Goal: Information Seeking & Learning: Learn about a topic

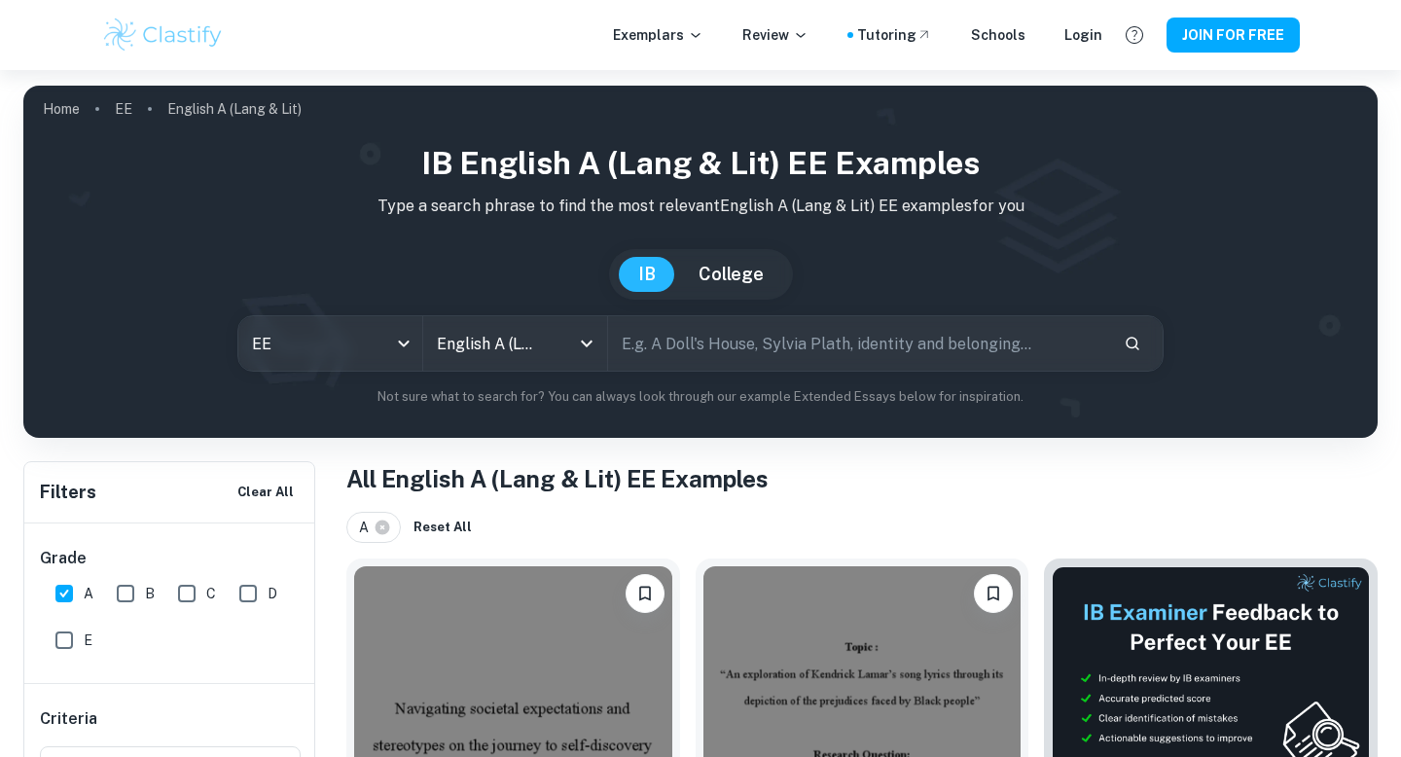
scroll to position [2280, 0]
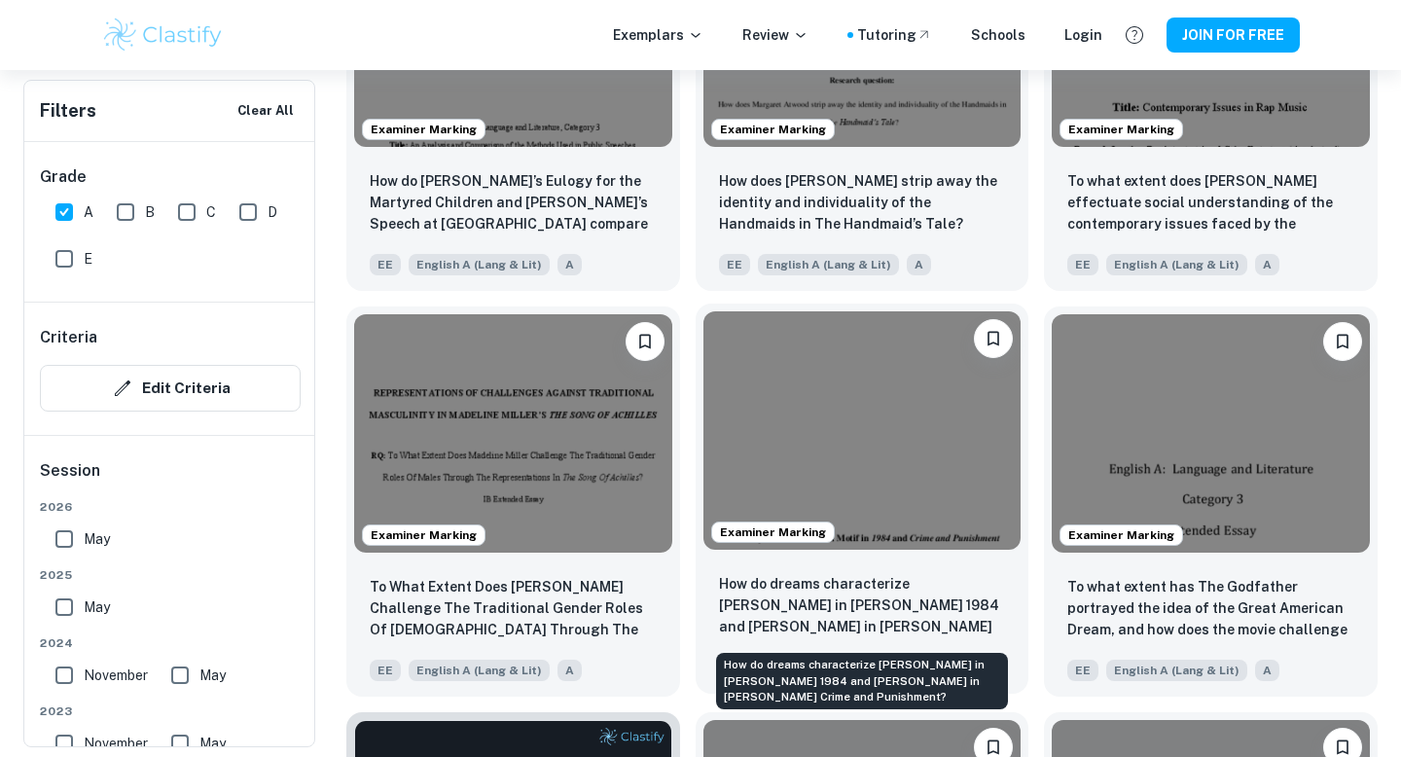
click at [874, 589] on p "How do dreams characterize [PERSON_NAME] in [PERSON_NAME] 1984 and [PERSON_NAME…" at bounding box center [862, 606] width 287 height 66
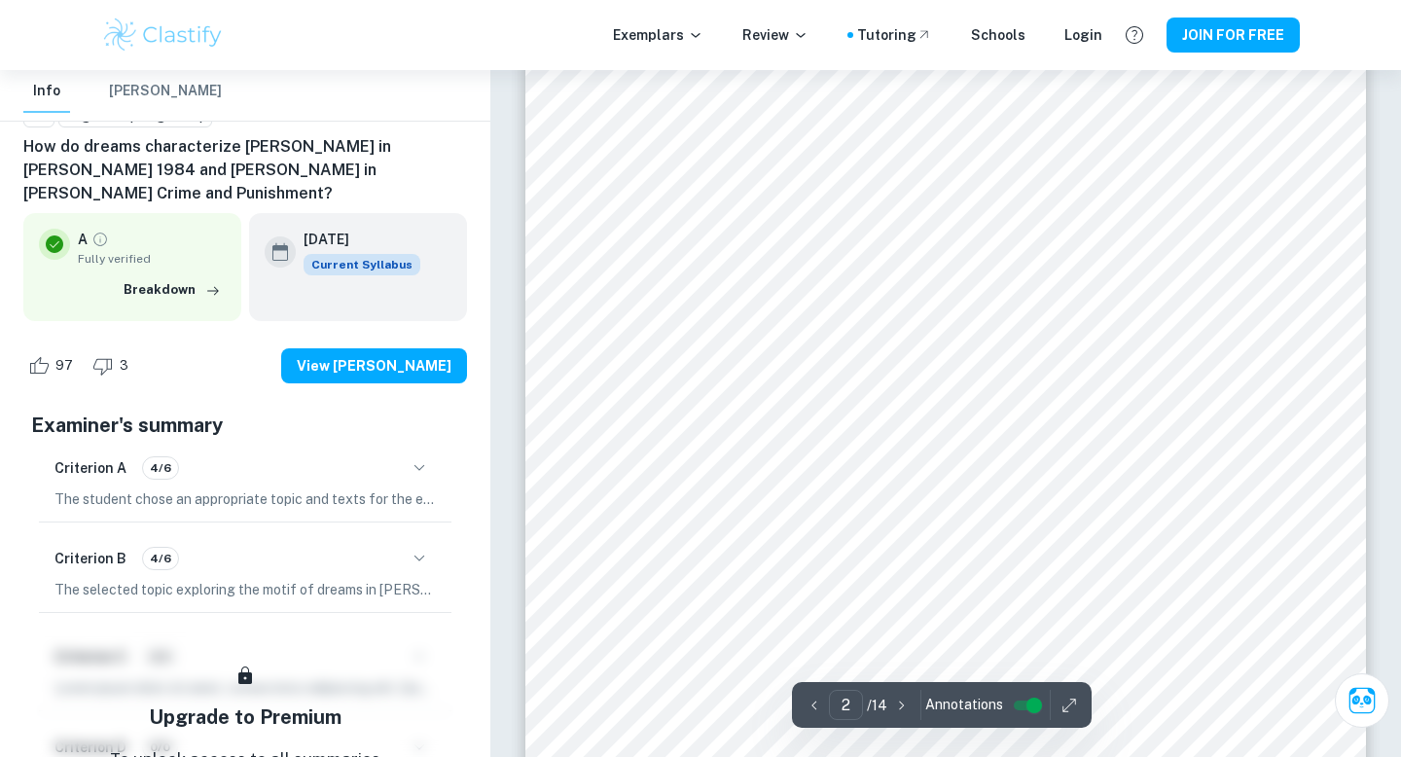
scroll to position [1231, 0]
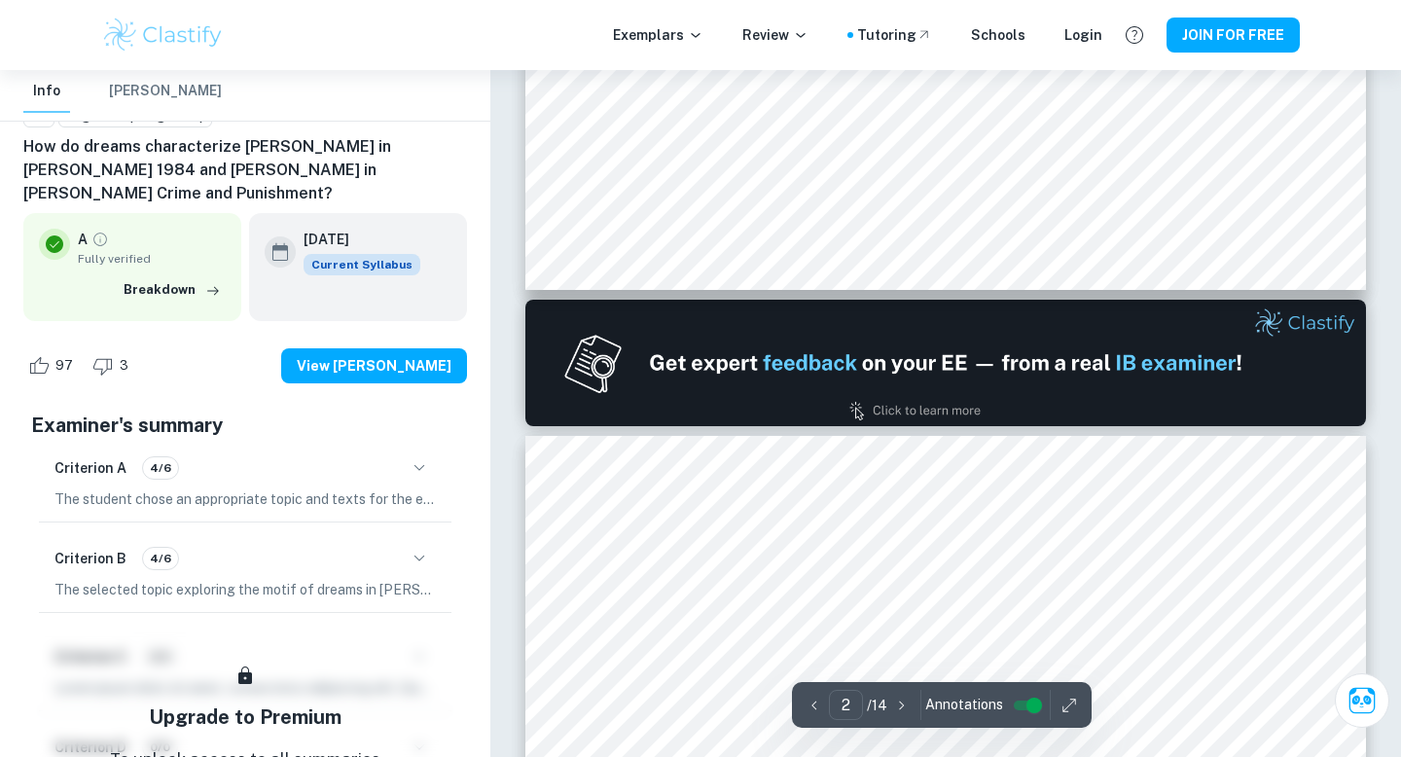
type input "1"
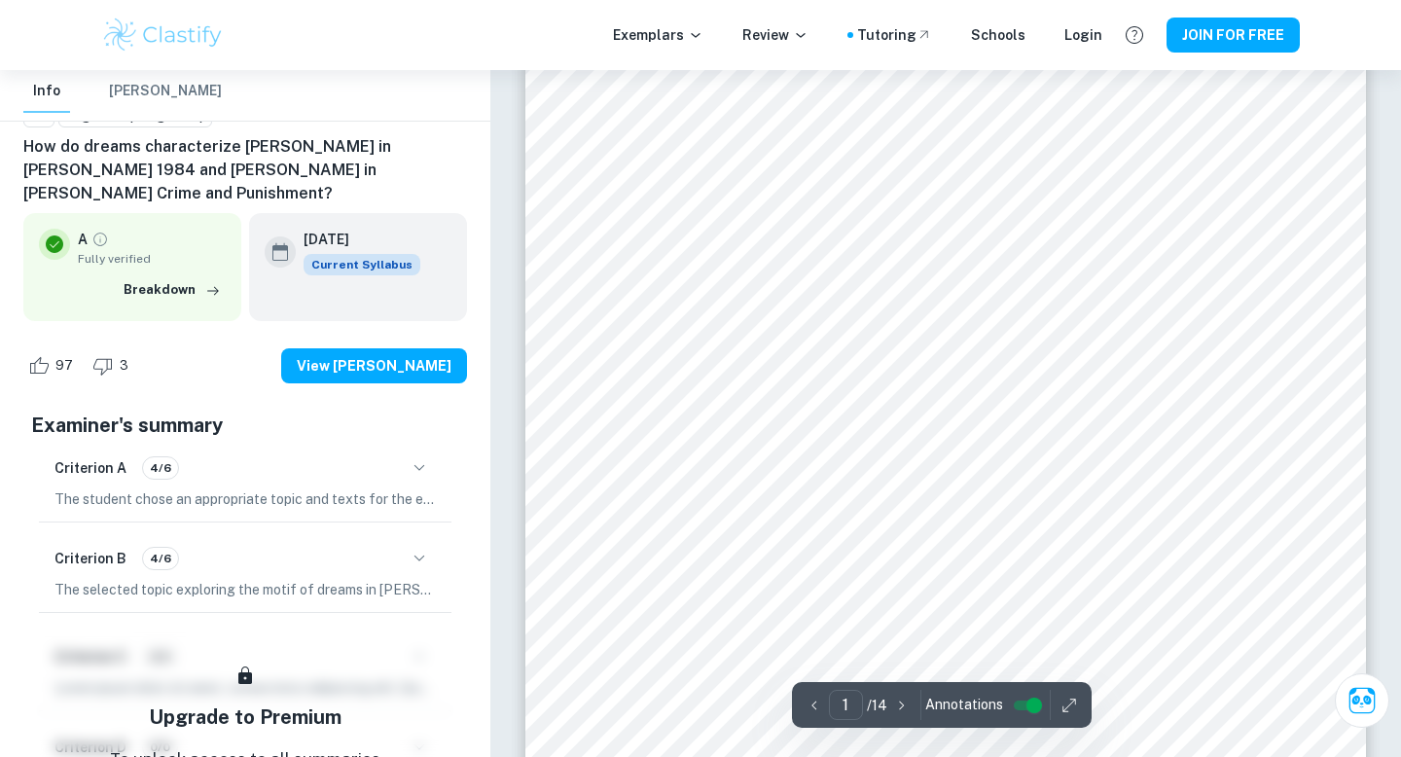
scroll to position [224, 0]
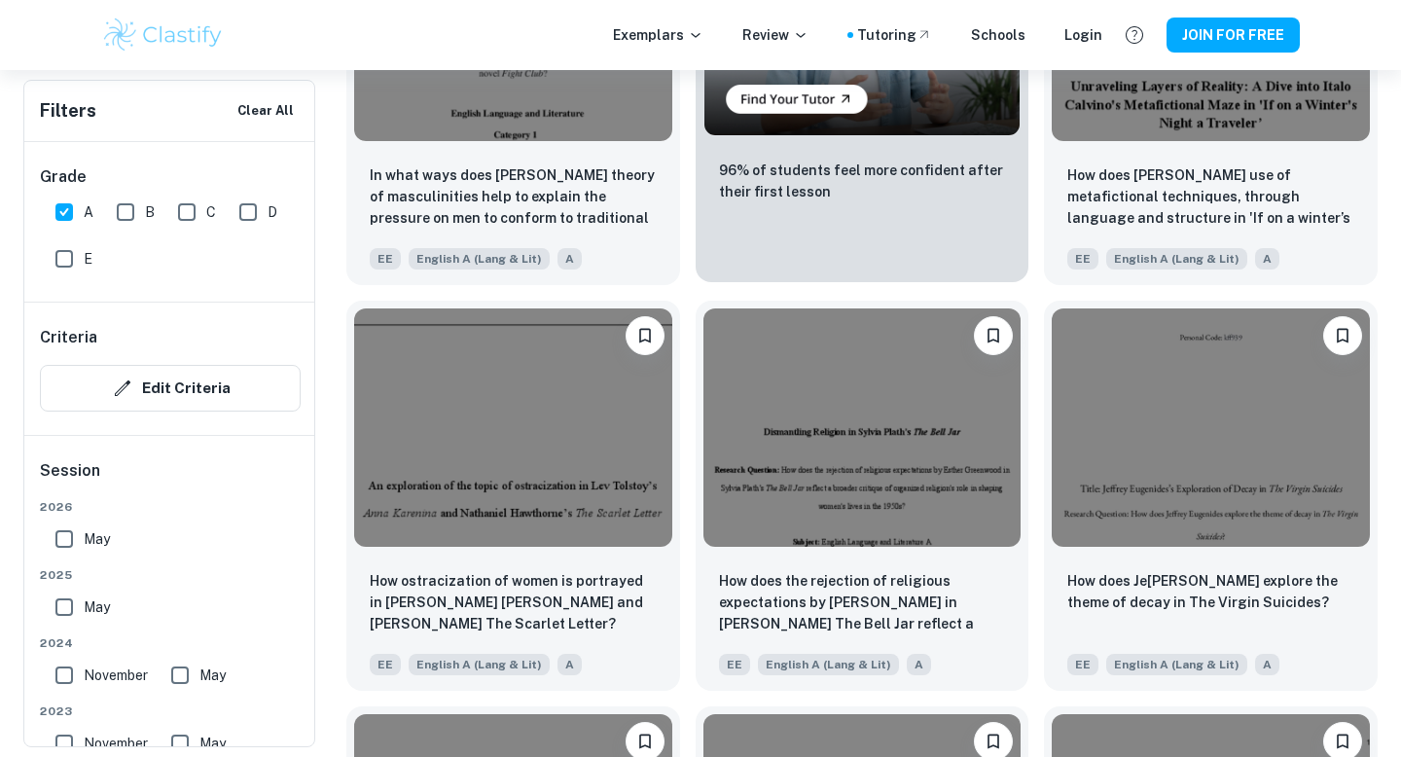
scroll to position [3612, 0]
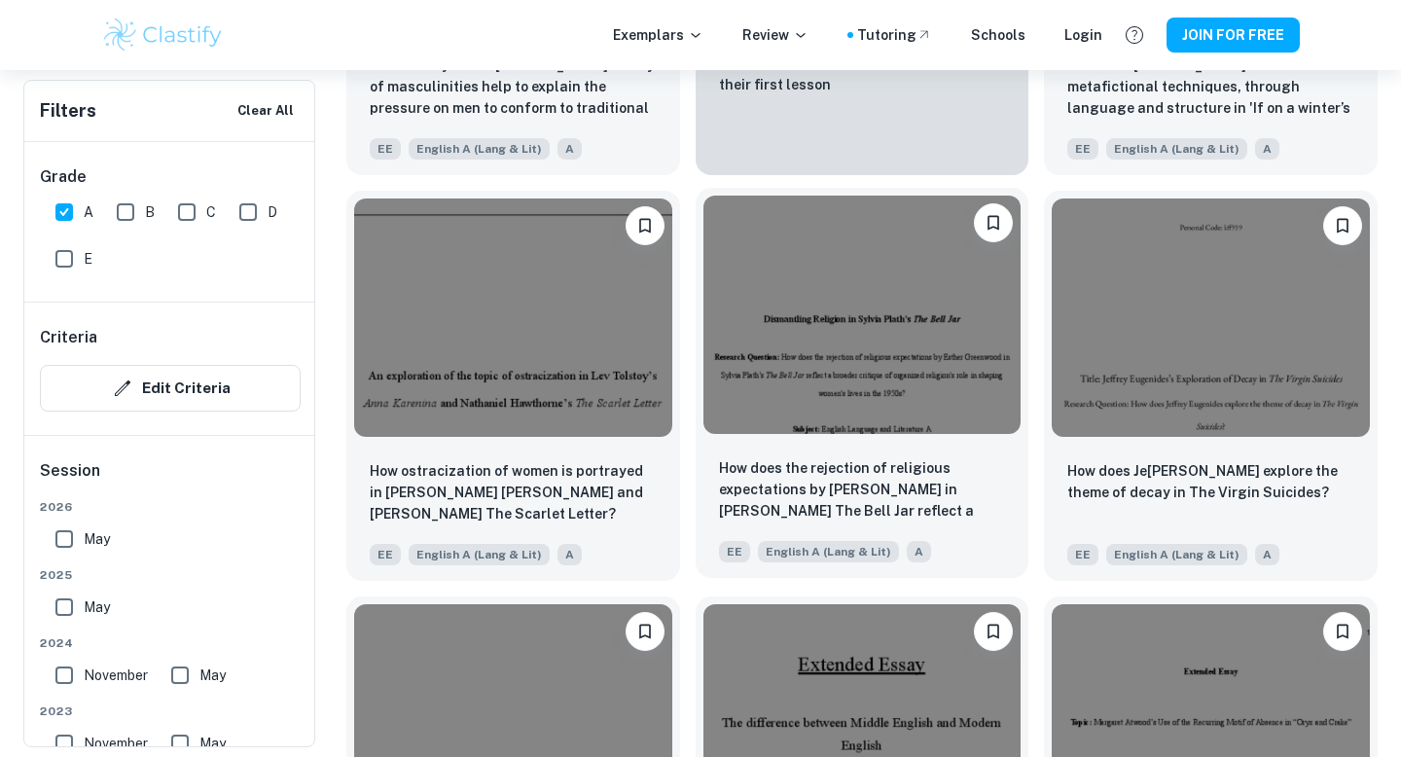
click at [782, 419] on img at bounding box center [862, 314] width 318 height 238
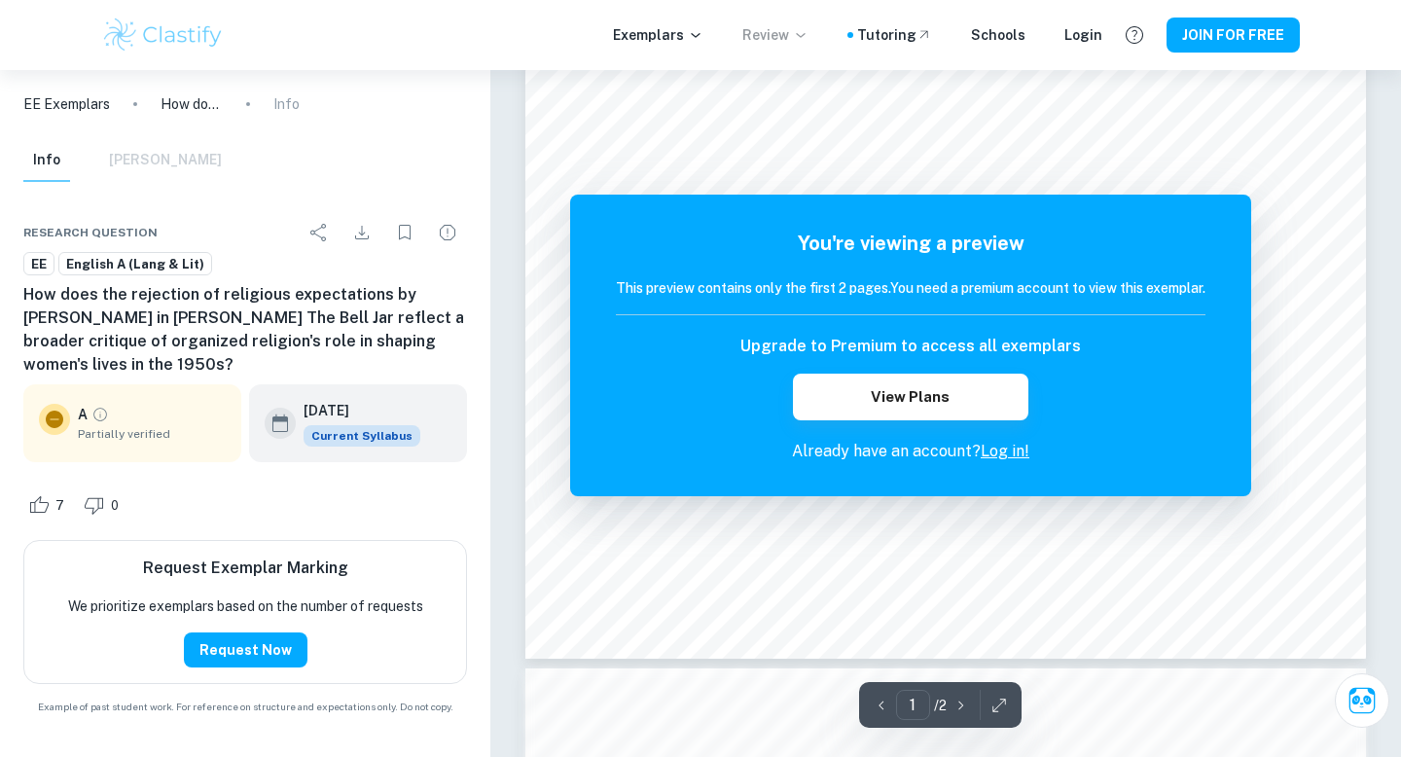
scroll to position [522, 0]
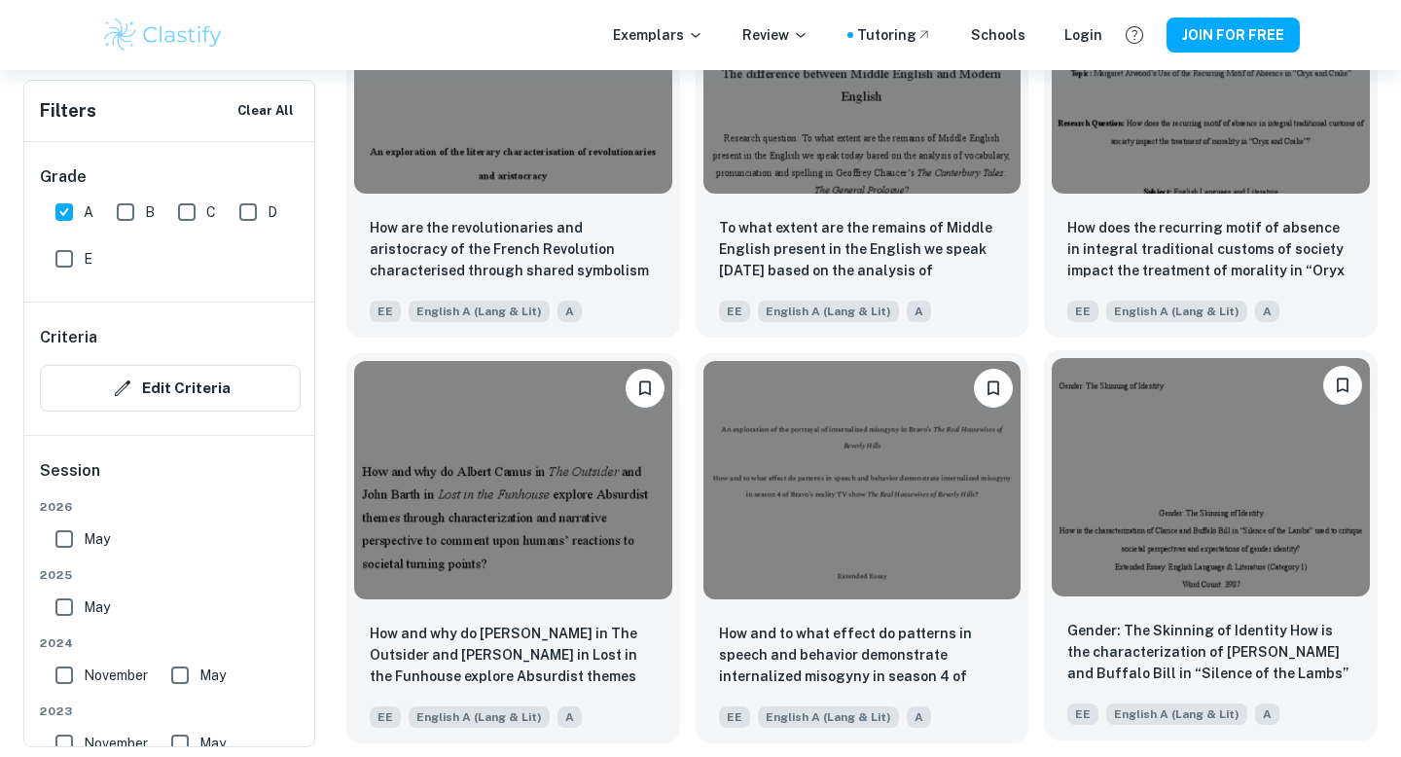
scroll to position [4159, 0]
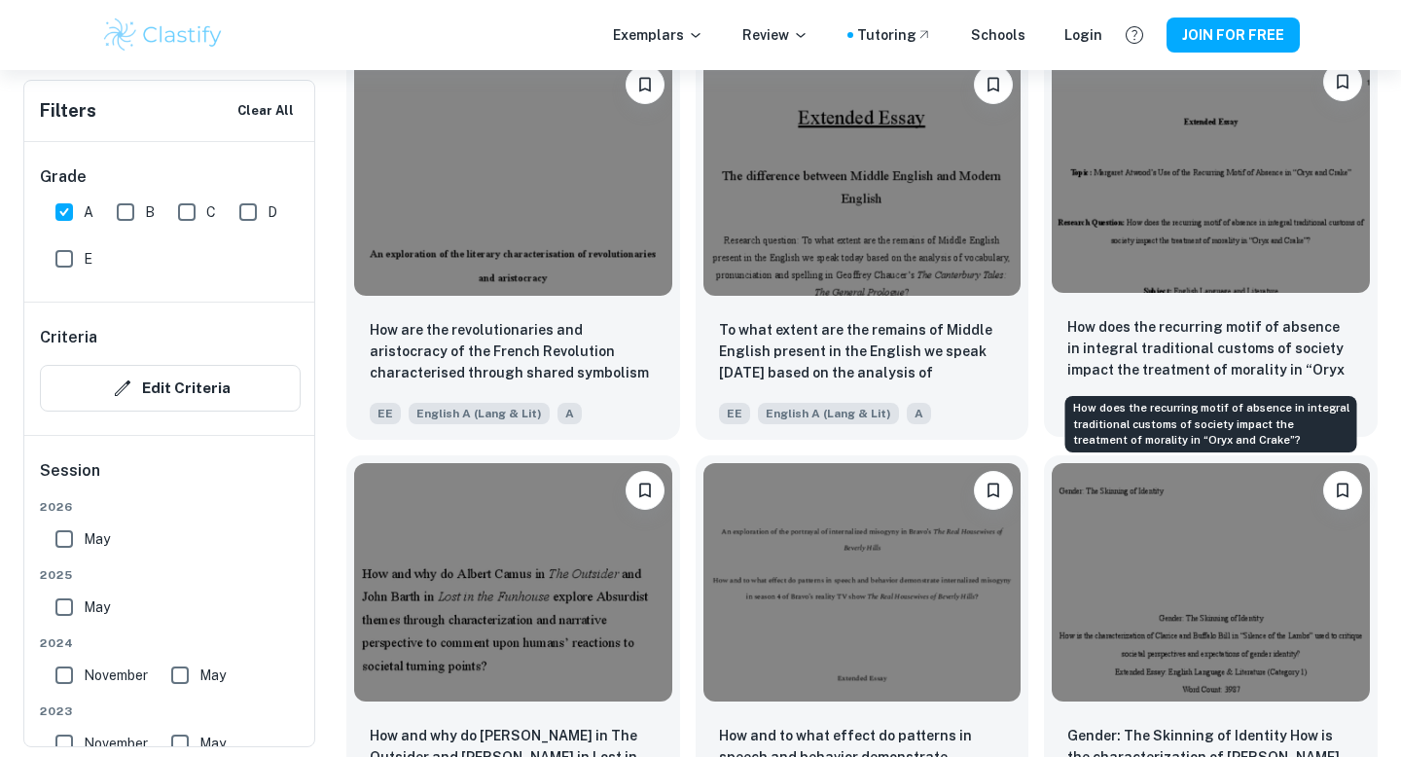
click at [1167, 333] on p "How does the recurring motif of absence in integral traditional customs of soci…" at bounding box center [1210, 349] width 287 height 66
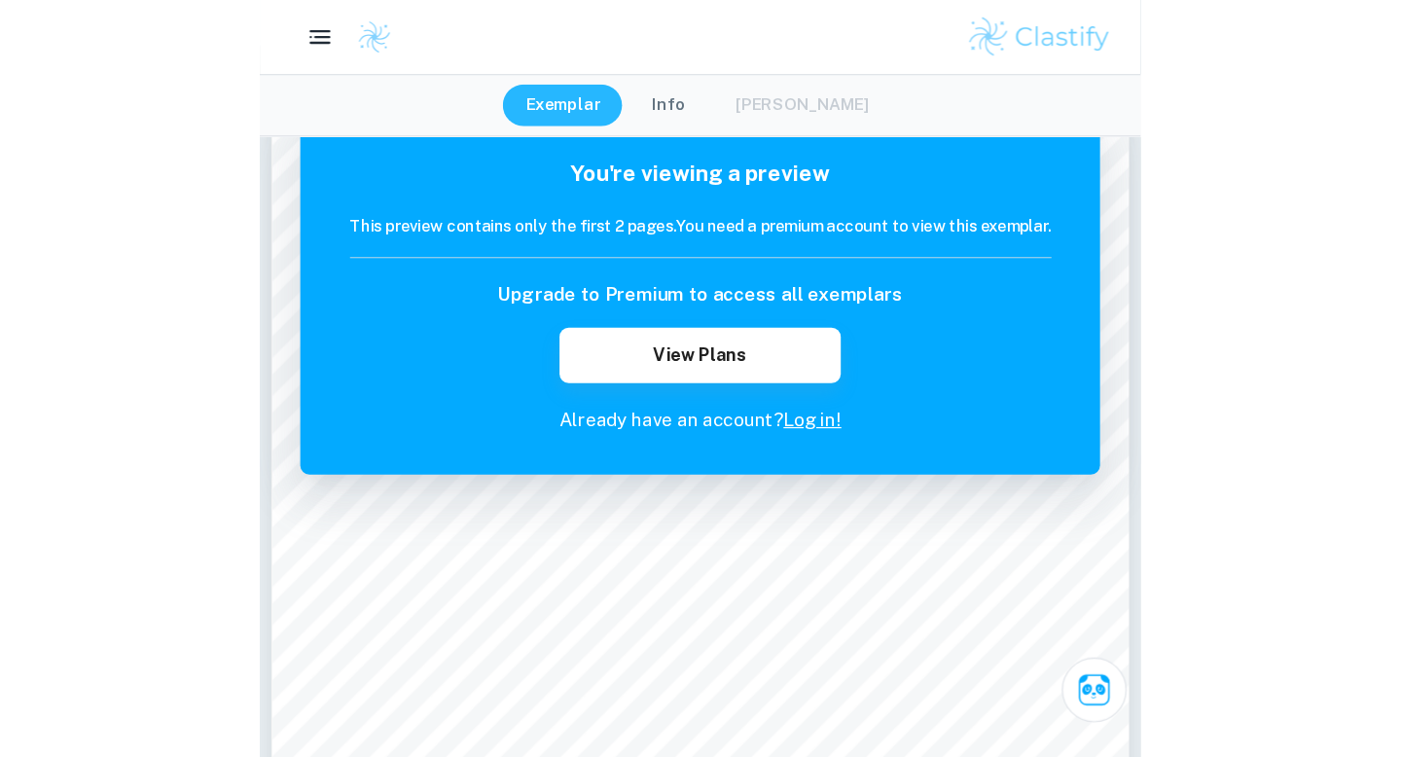
scroll to position [70, 0]
